Goal: Information Seeking & Learning: Learn about a topic

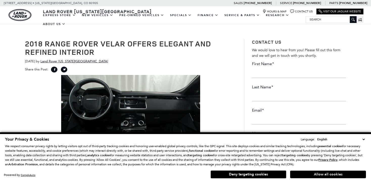
click at [325, 174] on button "Allow all cookies" at bounding box center [328, 175] width 76 height 8
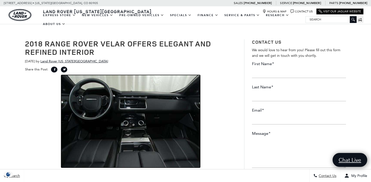
click at [135, 110] on img at bounding box center [130, 121] width 139 height 93
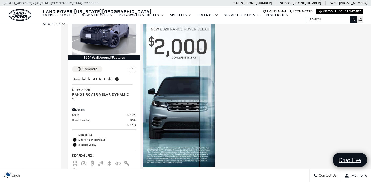
scroll to position [44, 0]
